Goal: Information Seeking & Learning: Understand process/instructions

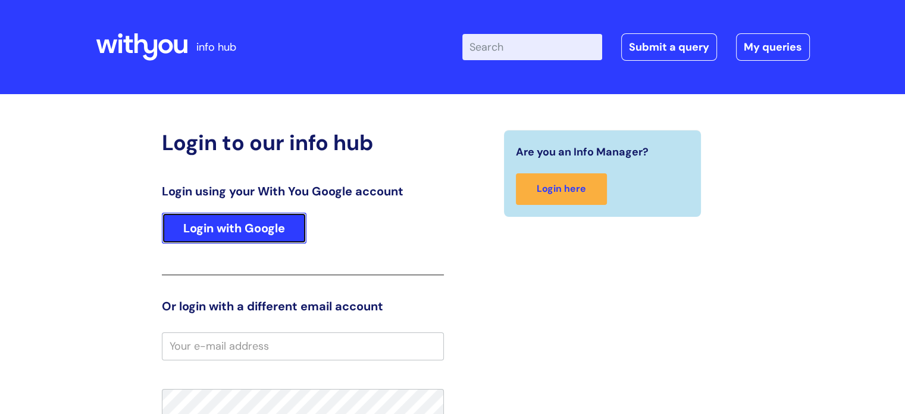
click at [264, 227] on link "Login with Google" at bounding box center [234, 227] width 145 height 31
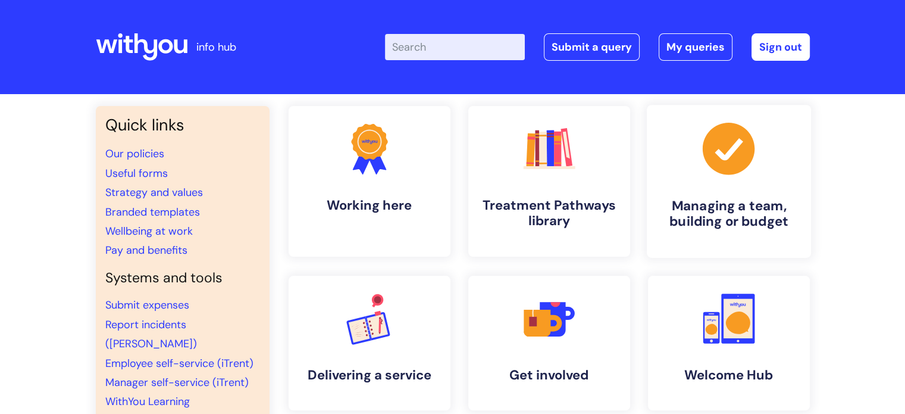
click at [752, 201] on h4 "Managing a team, building or budget" at bounding box center [728, 214] width 145 height 32
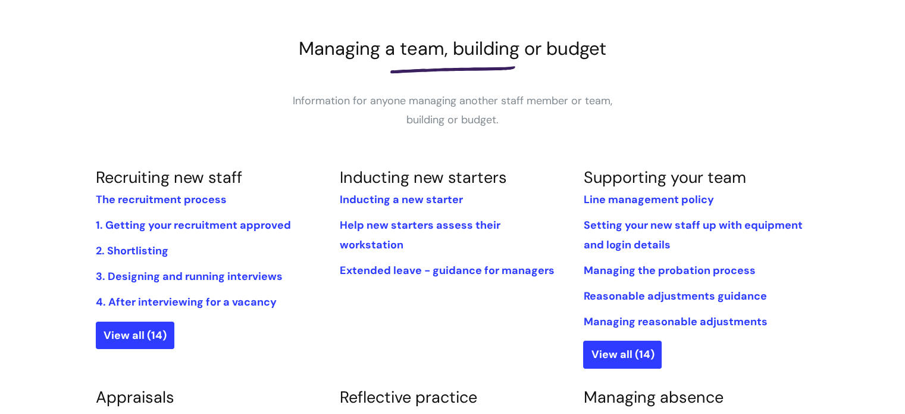
scroll to position [155, 0]
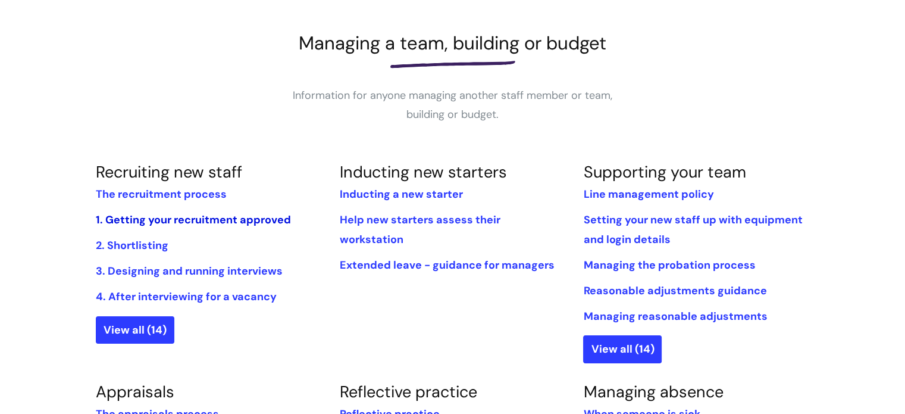
click at [271, 216] on link "1. Getting your recruitment approved" at bounding box center [193, 219] width 195 height 14
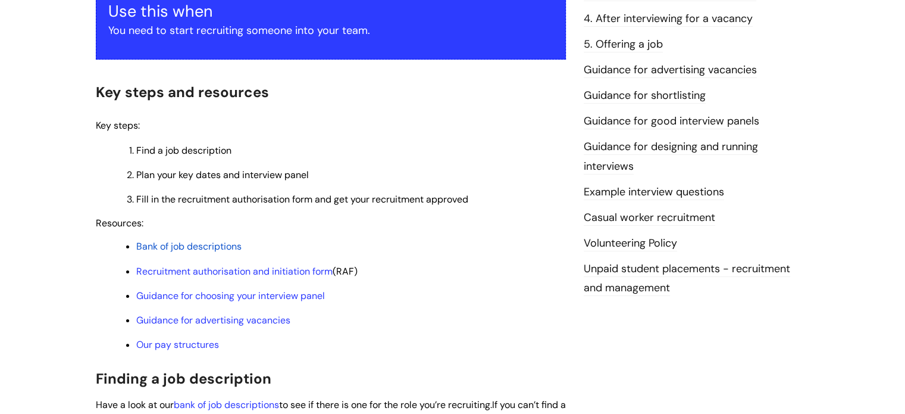
scroll to position [253, 0]
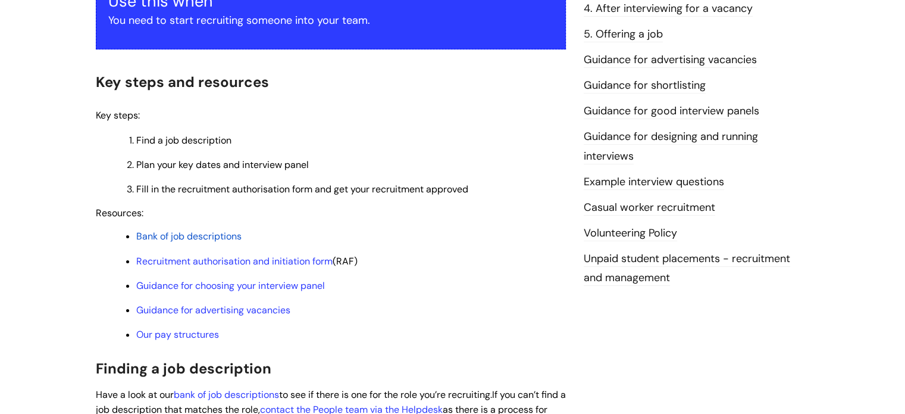
click at [231, 237] on span "Bank of job descriptions" at bounding box center [188, 236] width 105 height 12
